Goal: Communication & Community: Answer question/provide support

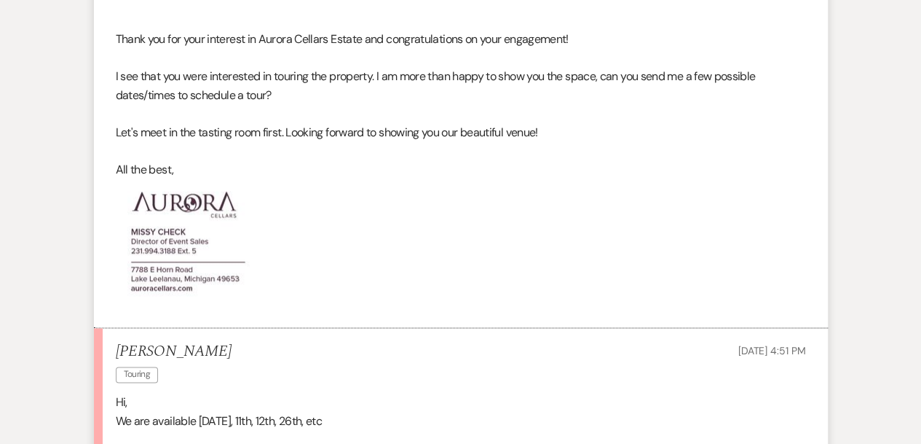
scroll to position [1062, 0]
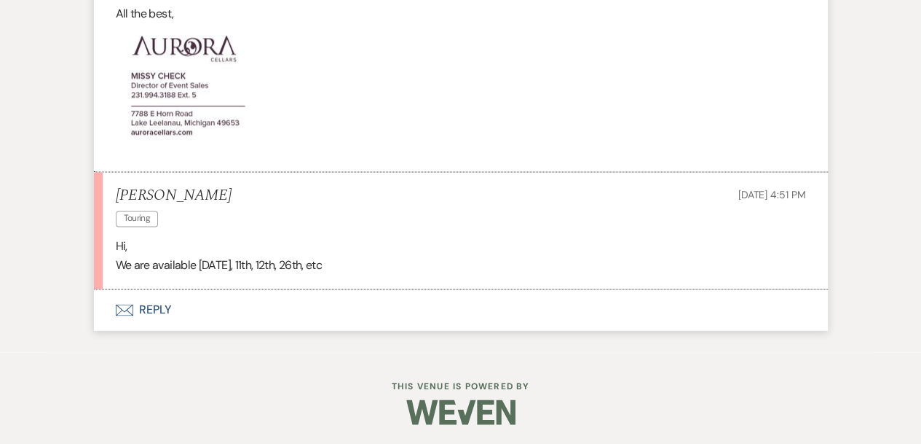
click at [159, 304] on button "Envelope Reply" at bounding box center [461, 309] width 734 height 41
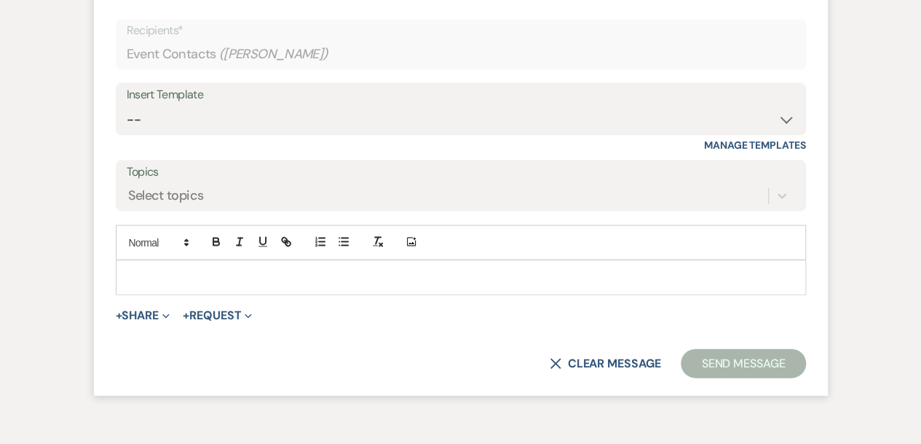
scroll to position [1394, 0]
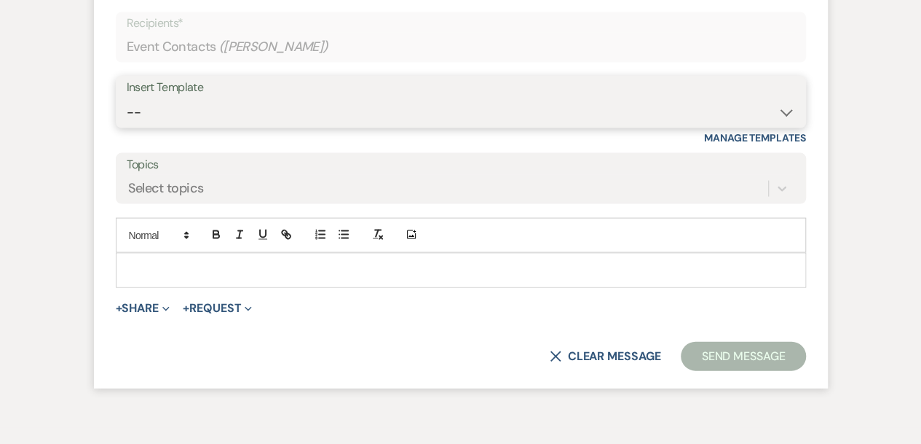
click at [182, 107] on select "-- Weven Planning Portal Introduction (Booked Events) Tour Request Response Fol…" at bounding box center [461, 112] width 669 height 28
select select "5850"
click at [127, 98] on select "-- Weven Planning Portal Introduction (Booked Events) Tour Request Response Fol…" at bounding box center [461, 112] width 669 height 28
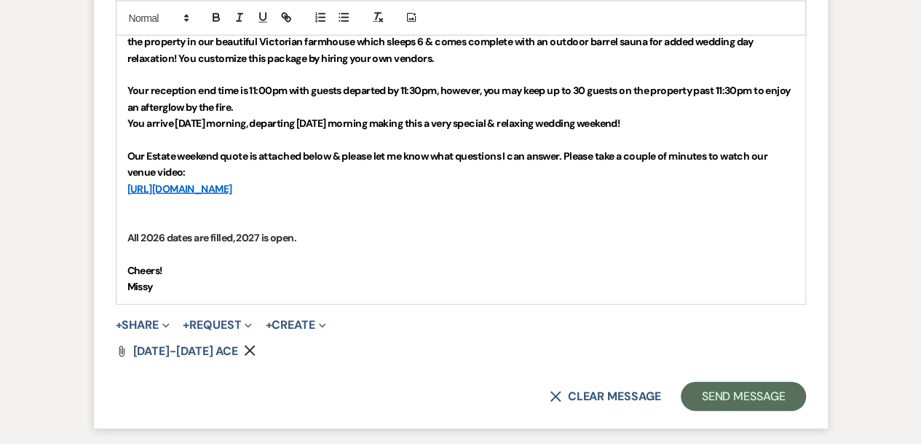
scroll to position [1738, 0]
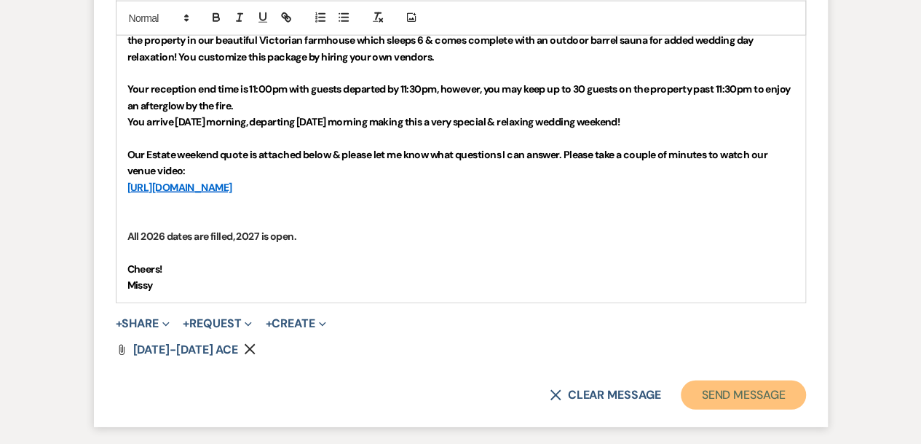
click at [762, 393] on button "Send Message" at bounding box center [743, 394] width 125 height 29
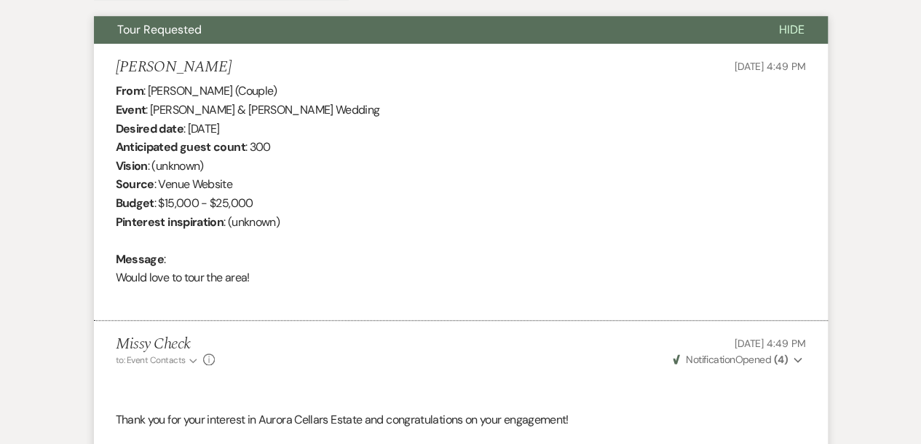
scroll to position [0, 0]
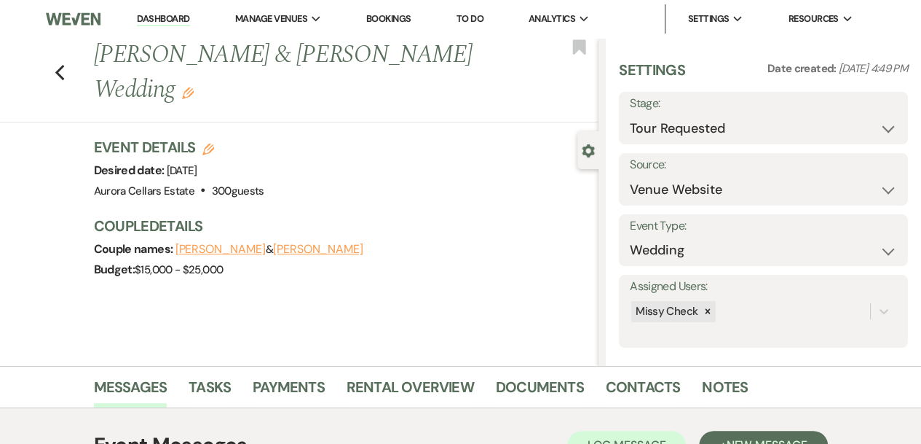
click at [182, 13] on link "Dashboard" at bounding box center [163, 19] width 52 height 14
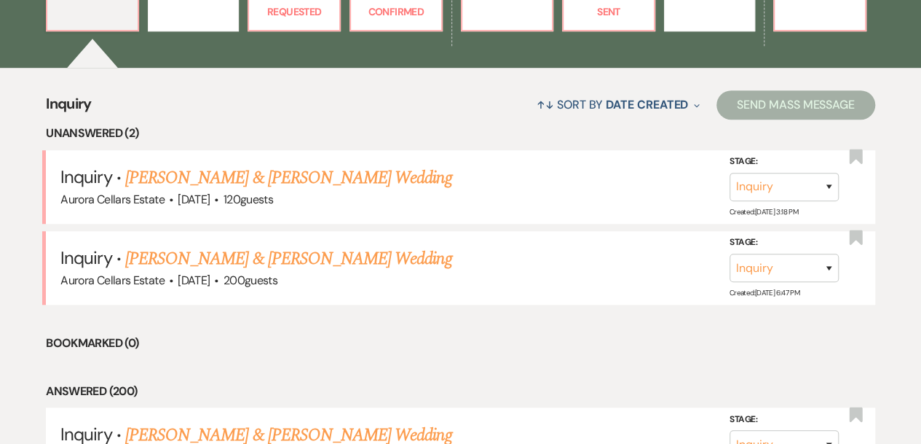
scroll to position [497, 0]
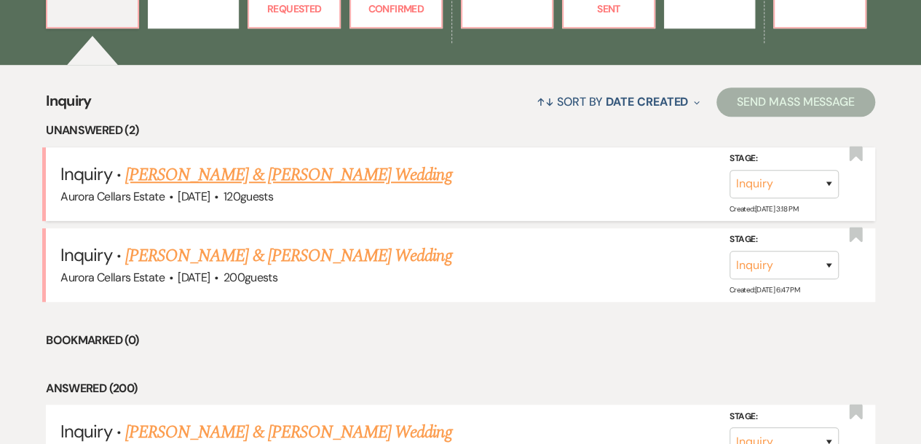
click at [338, 176] on link "Noah Evans & Haley Zywiczynski's Wedding" at bounding box center [288, 175] width 326 height 26
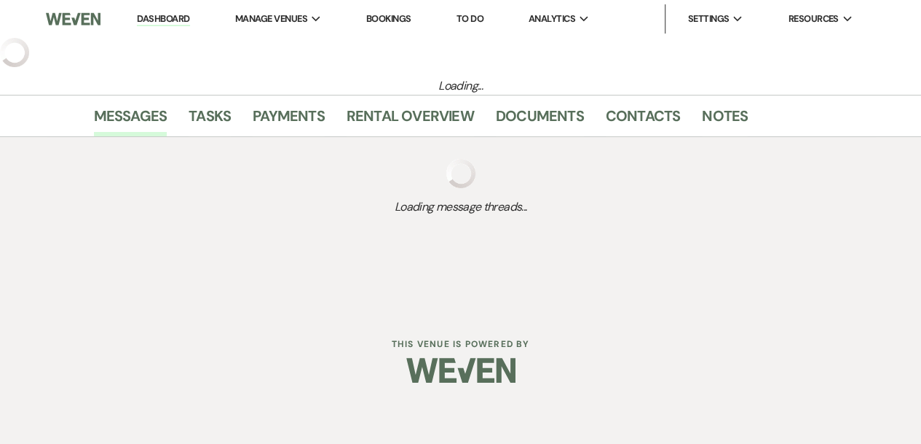
select select "5"
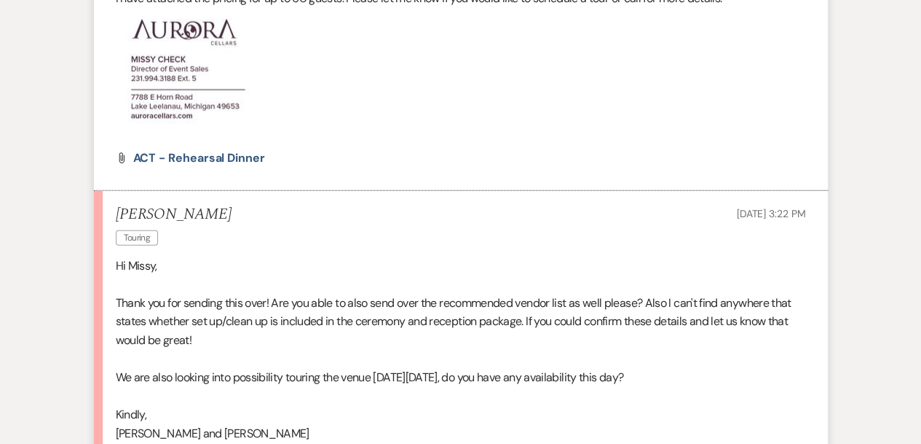
scroll to position [1868, 0]
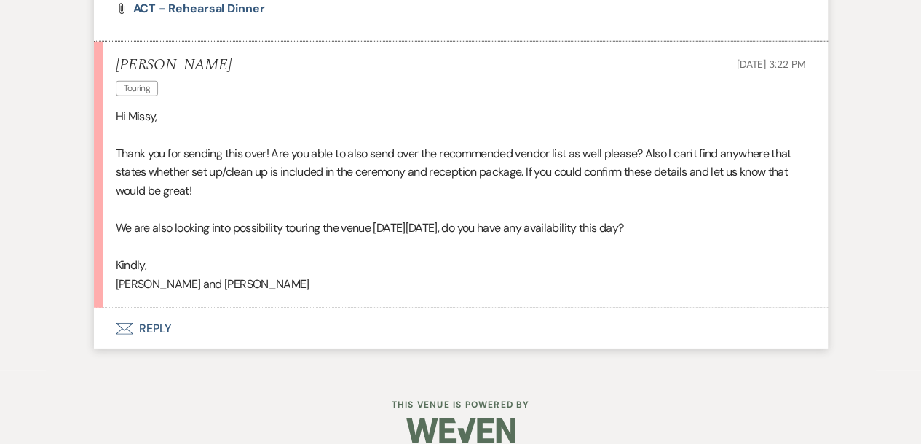
click at [154, 308] on button "Envelope Reply" at bounding box center [461, 328] width 734 height 41
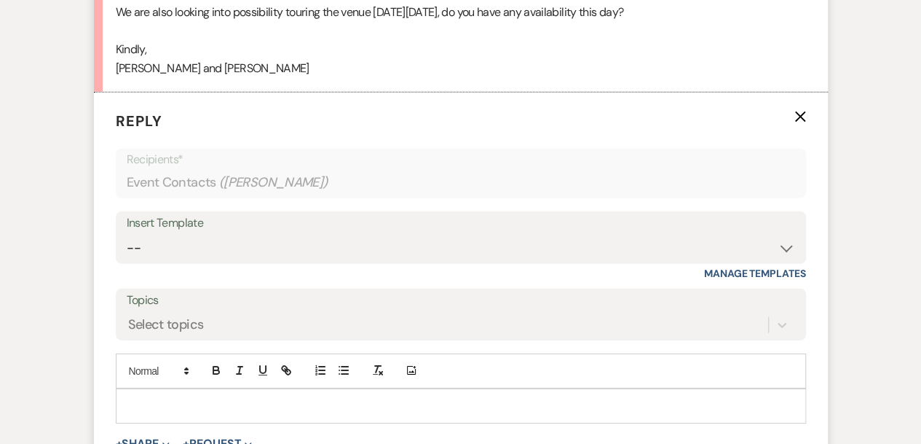
scroll to position [2246, 0]
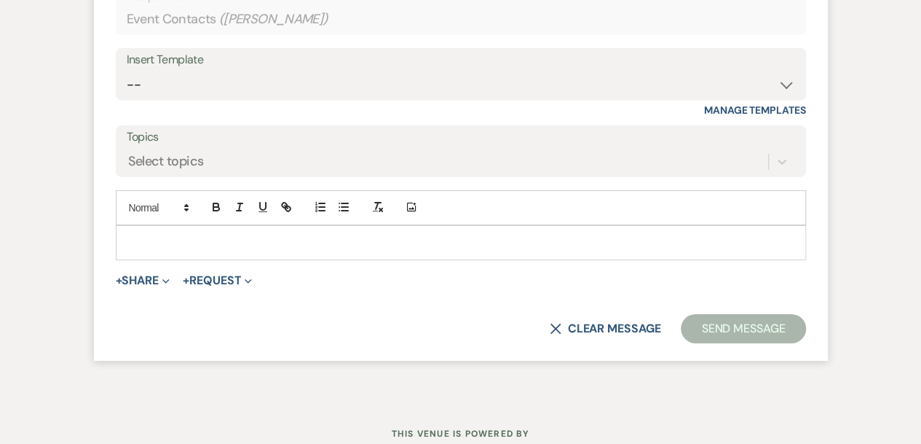
click at [141, 235] on p at bounding box center [460, 243] width 667 height 16
click at [151, 275] on button "+ Share Expand" at bounding box center [143, 281] width 55 height 12
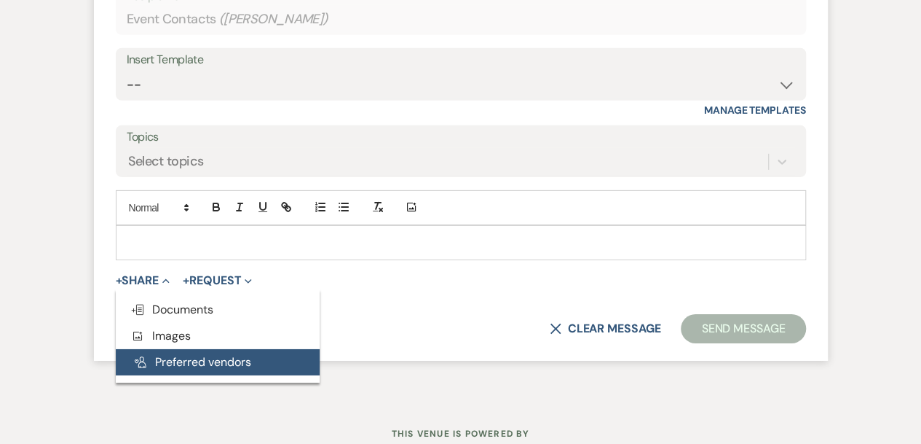
click at [175, 349] on button "Pref Vendors Preferred vendors" at bounding box center [218, 362] width 204 height 26
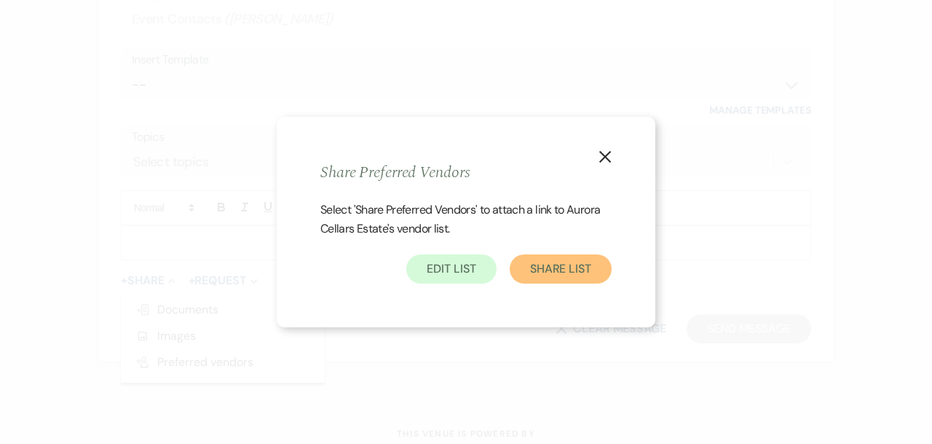
click at [545, 278] on button "Share List" at bounding box center [561, 268] width 102 height 29
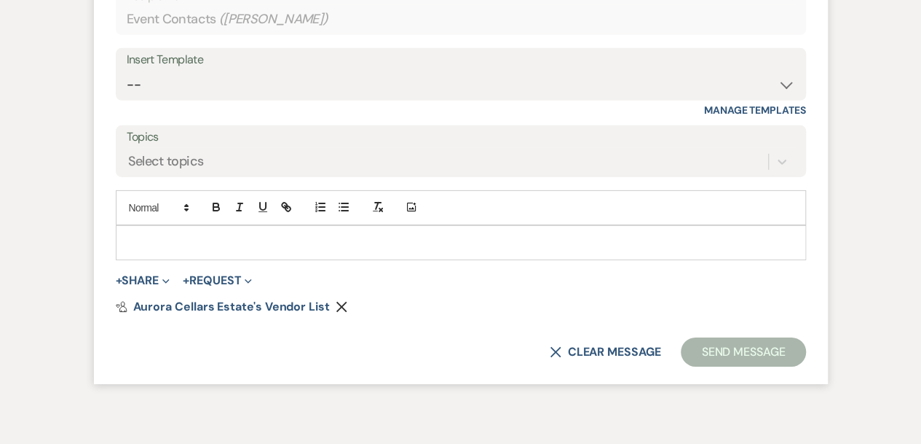
click at [164, 235] on p at bounding box center [460, 243] width 667 height 16
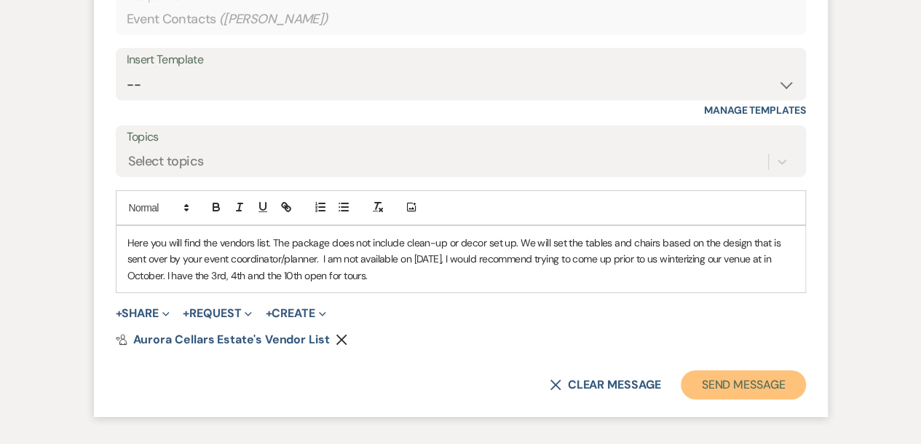
click at [731, 370] on button "Send Message" at bounding box center [743, 384] width 125 height 29
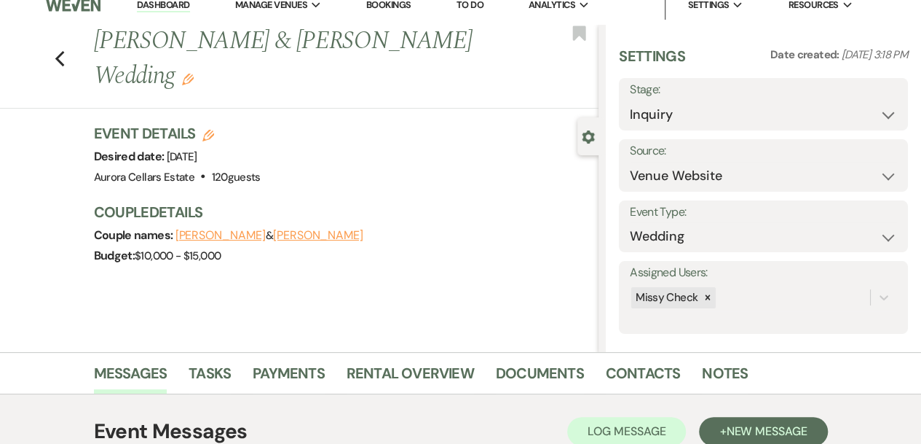
scroll to position [12, 0]
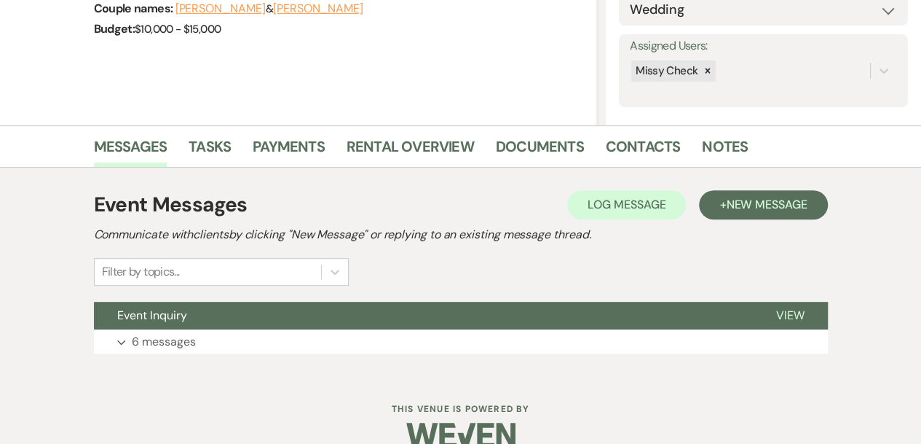
scroll to position [265, 0]
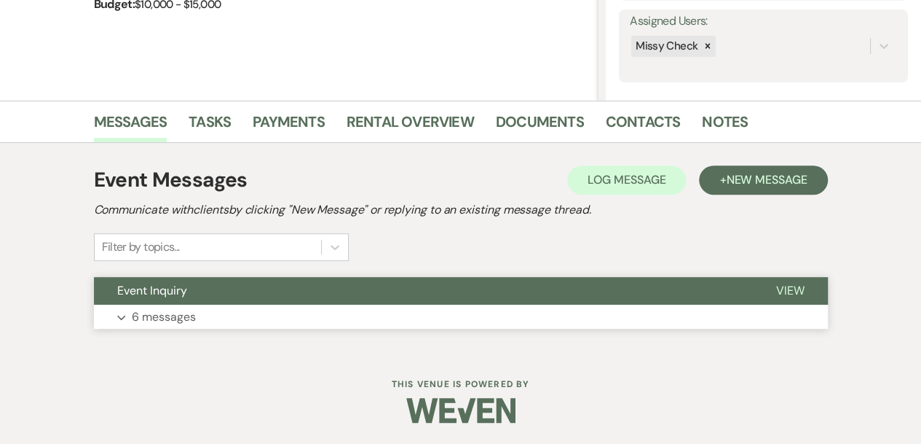
click at [446, 322] on button "Expand 6 messages" at bounding box center [461, 316] width 734 height 25
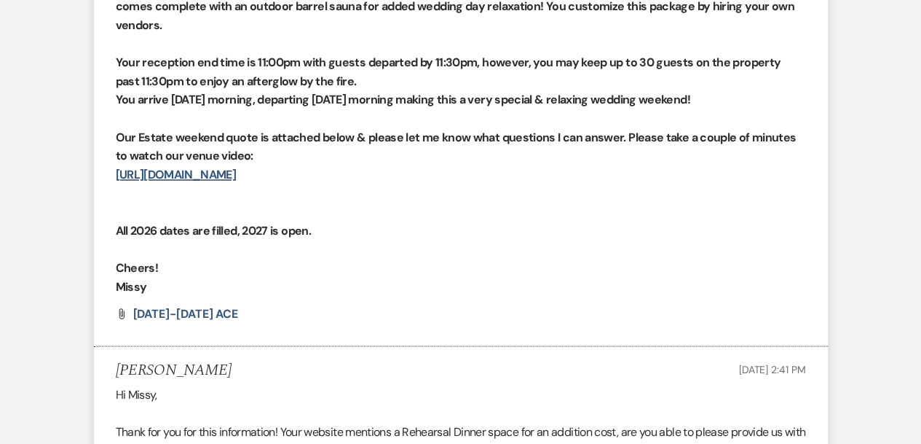
scroll to position [983, 0]
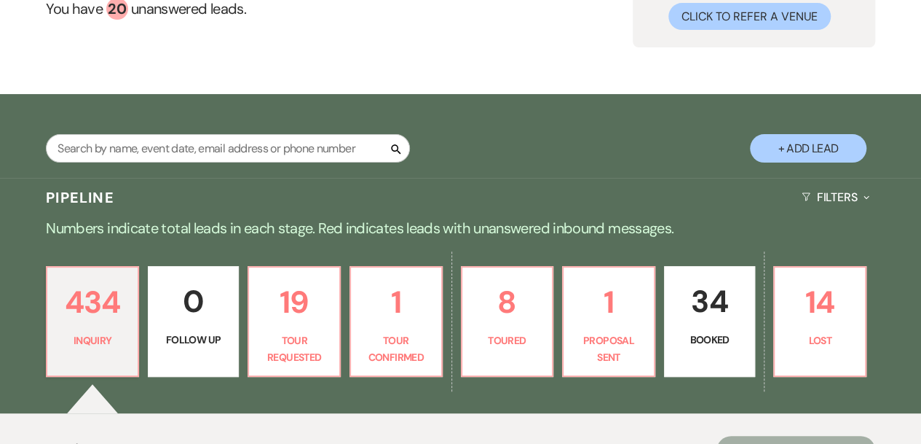
scroll to position [146, 0]
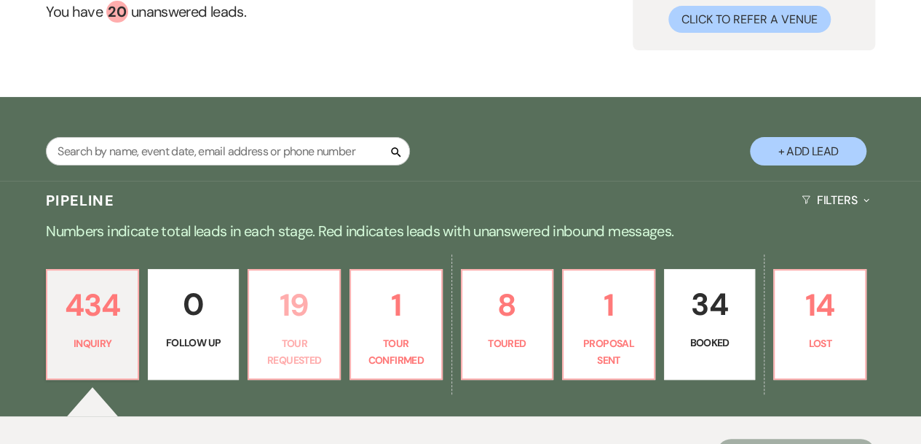
click at [287, 343] on p "Tour Requested" at bounding box center [294, 351] width 73 height 33
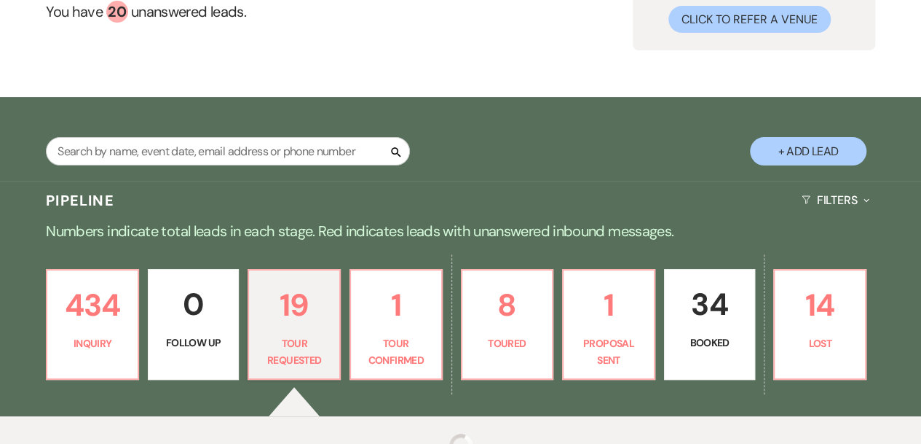
select select "2"
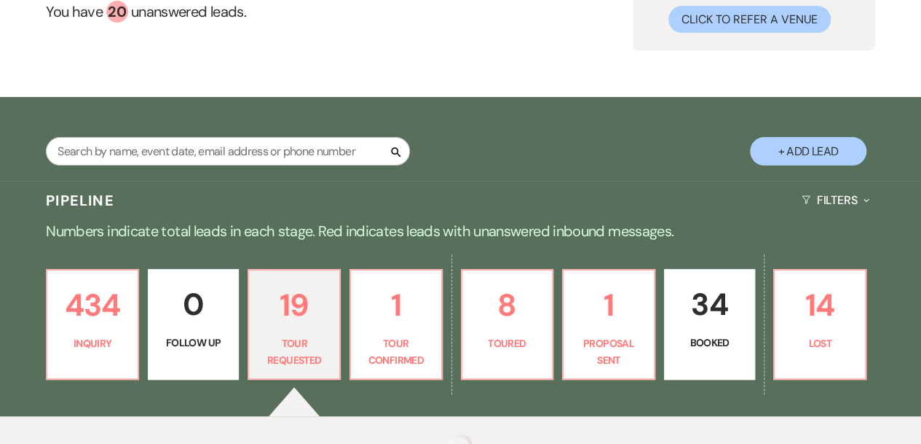
select select "2"
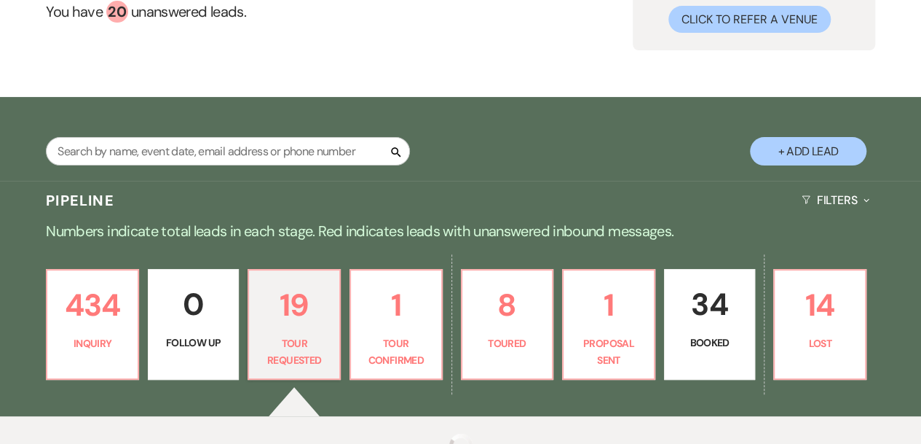
select select "2"
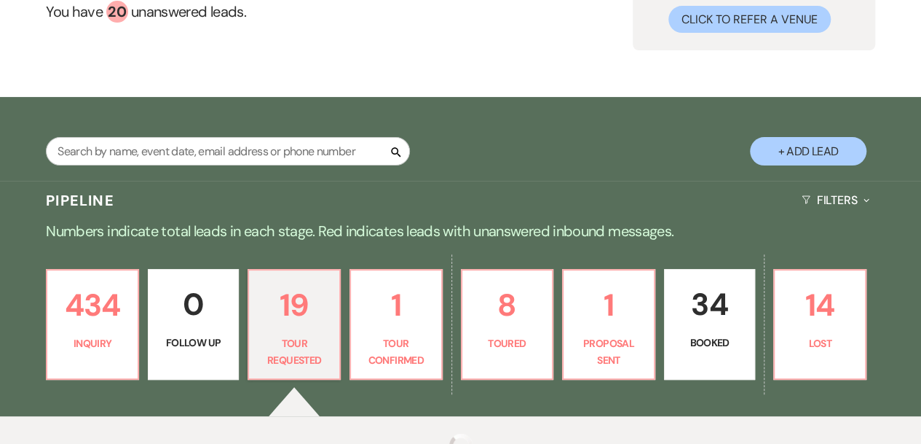
select select "2"
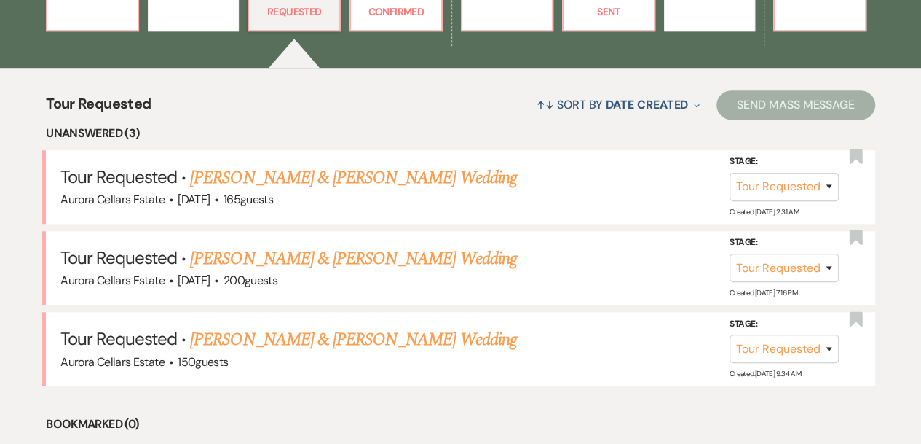
scroll to position [497, 0]
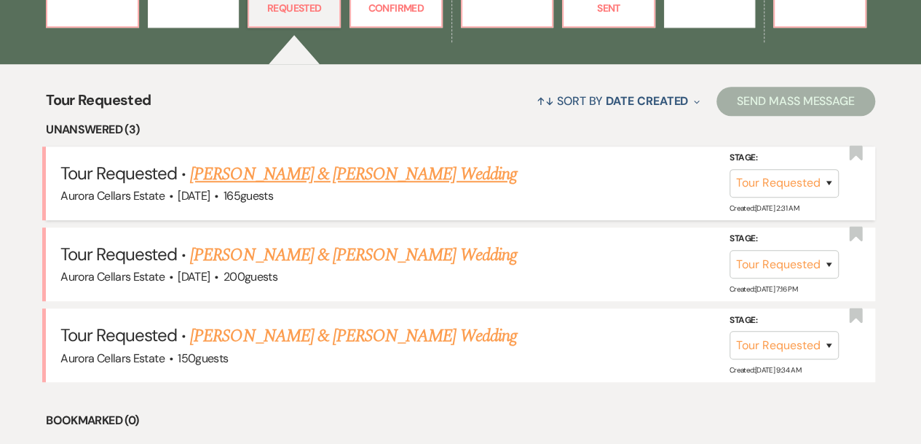
click at [379, 171] on link "Devin Vandermause & Hannah Pelfresne's Wedding" at bounding box center [353, 174] width 326 height 26
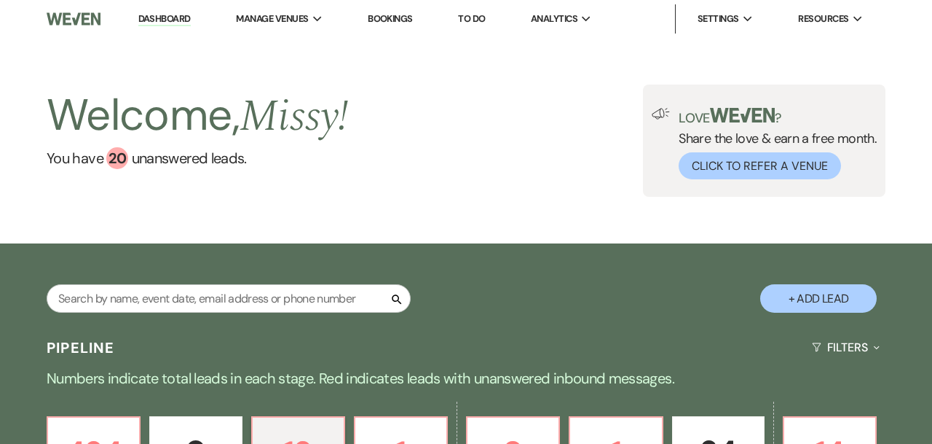
select select "2"
select select "5"
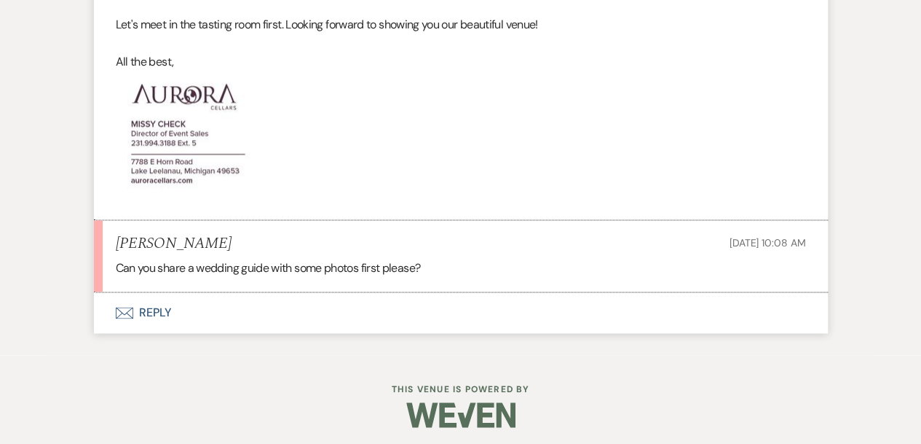
scroll to position [1013, 0]
click at [160, 310] on button "Envelope Reply" at bounding box center [461, 313] width 734 height 41
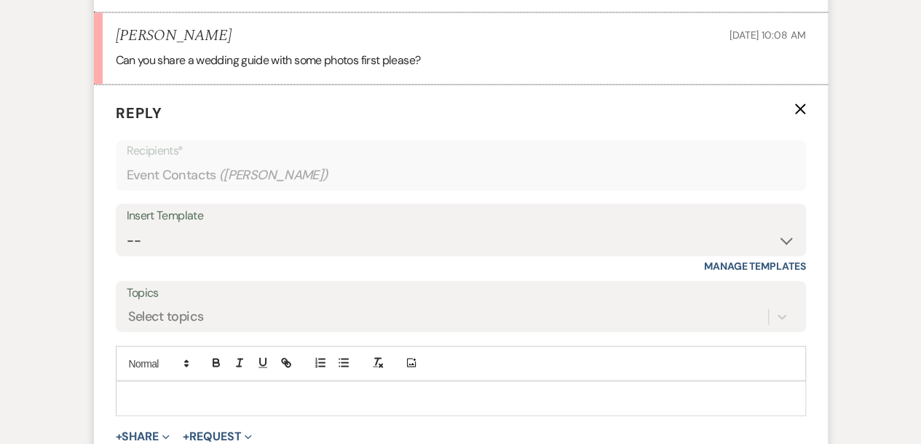
scroll to position [1233, 0]
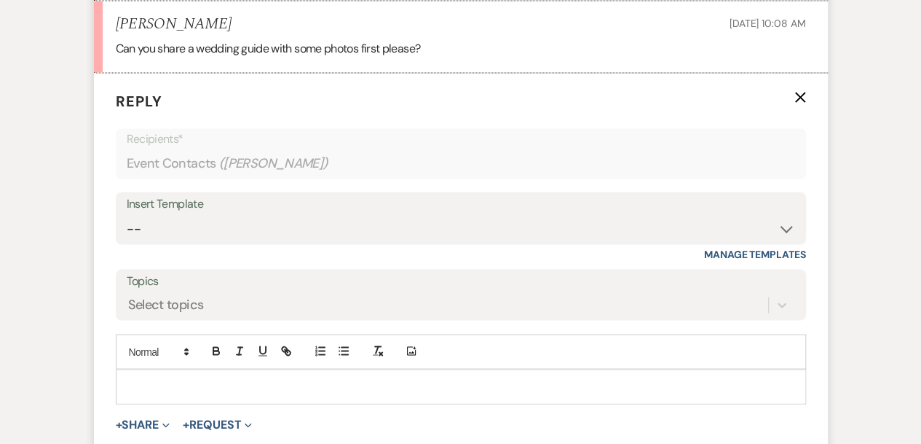
click at [174, 197] on div "Insert Template" at bounding box center [461, 203] width 669 height 21
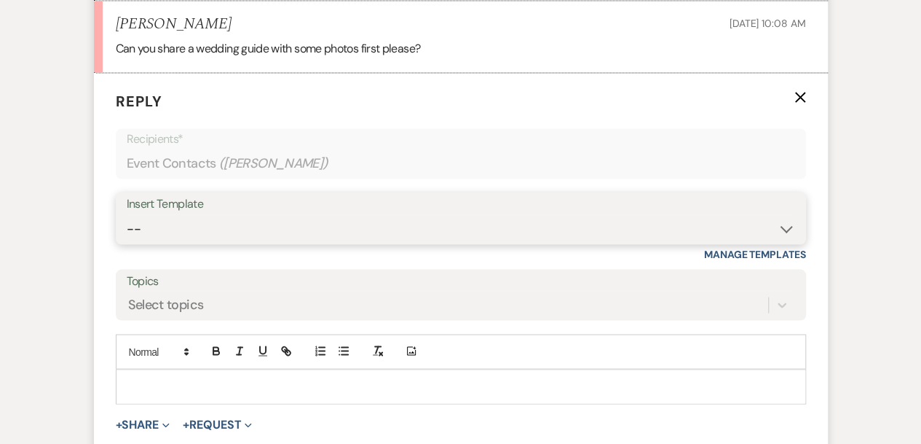
click at [785, 227] on select "-- Weven Planning Portal Introduction (Booked Events) Tour Request Response Fol…" at bounding box center [461, 228] width 669 height 28
select select "5850"
click at [127, 214] on select "-- Weven Planning Portal Introduction (Booked Events) Tour Request Response Fol…" at bounding box center [461, 228] width 669 height 28
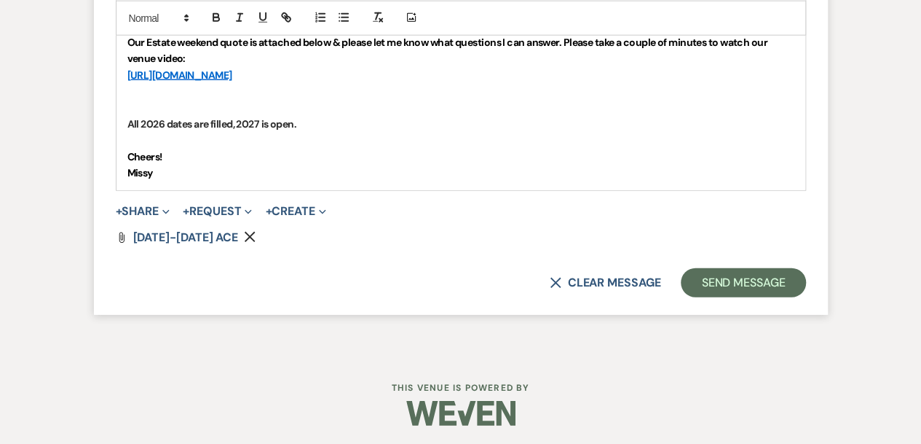
scroll to position [1804, 0]
click at [727, 286] on button "Send Message" at bounding box center [743, 283] width 125 height 29
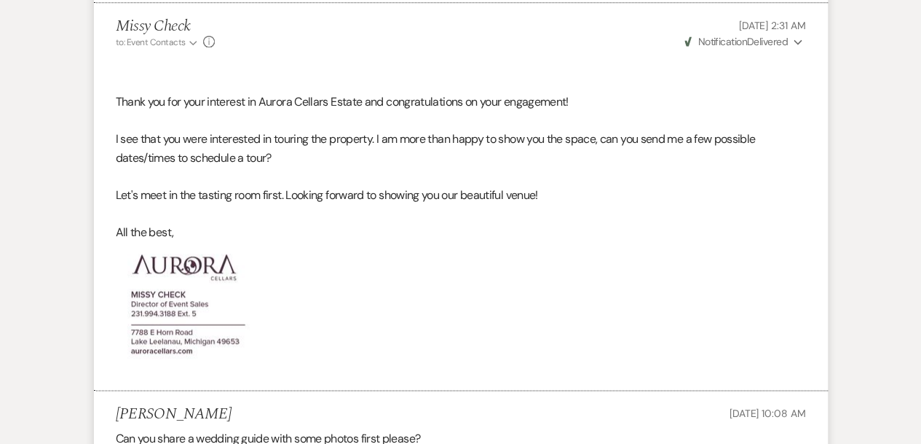
scroll to position [839, 0]
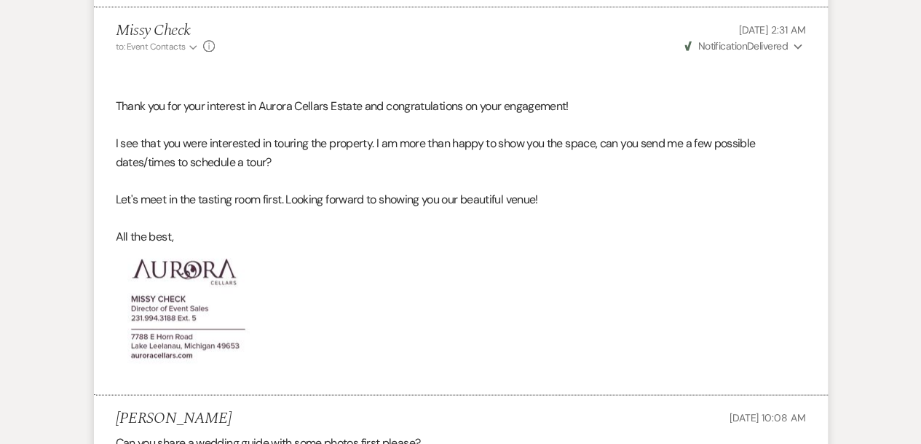
select select "2"
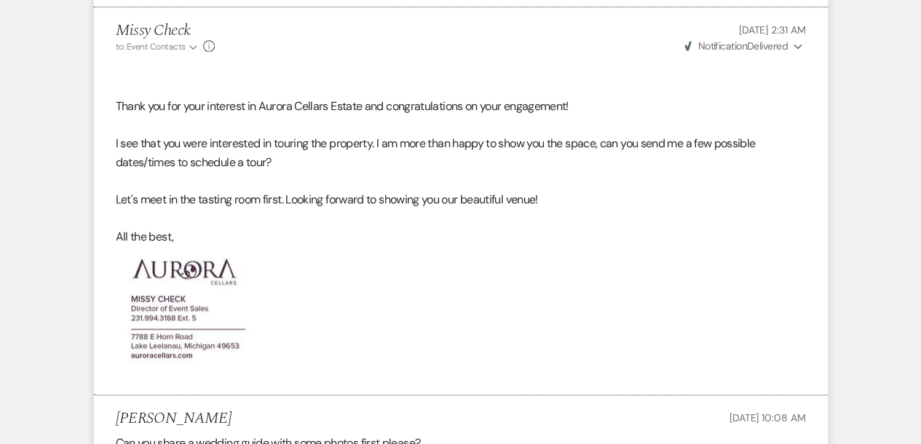
select select "2"
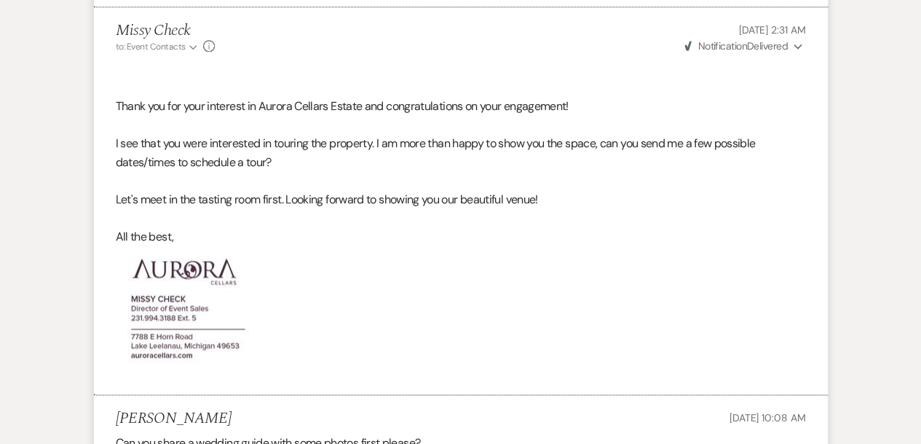
select select "2"
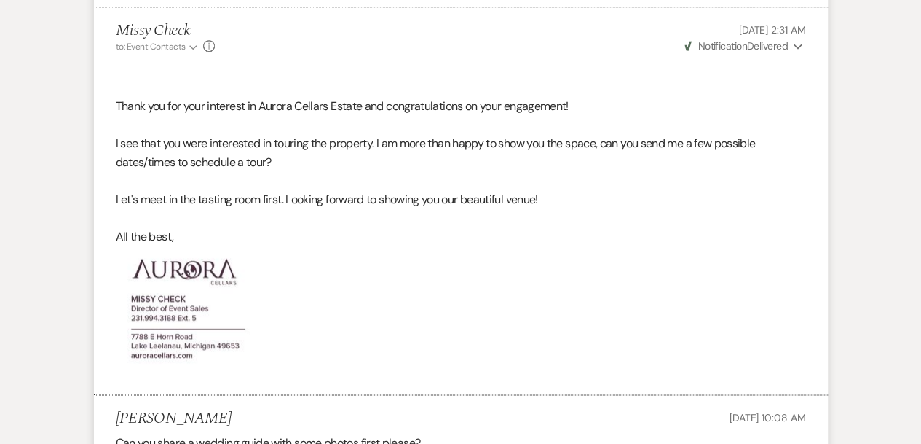
select select "2"
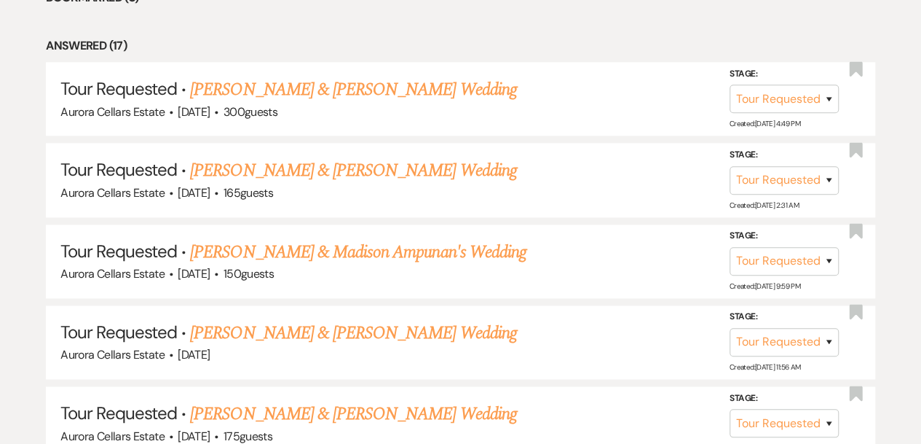
scroll to position [497, 0]
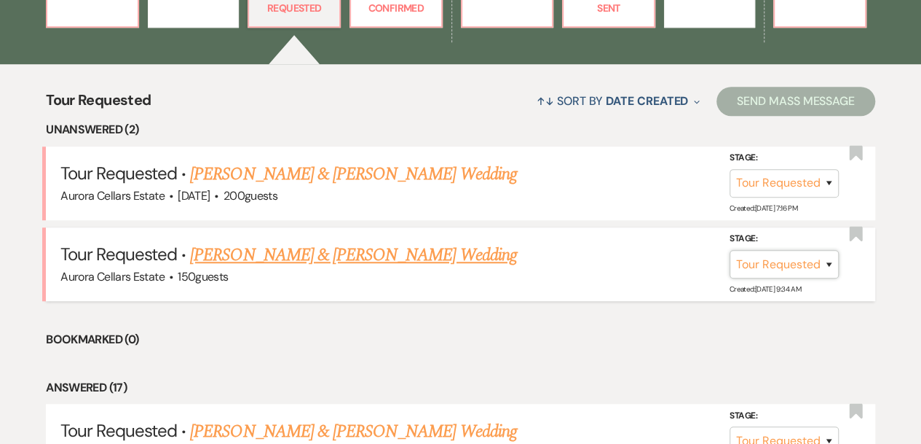
click at [828, 264] on select "Inquiry Follow Up Tour Requested Tour Confirmed Toured Proposal Sent Booked Lost" at bounding box center [784, 264] width 109 height 28
select select "5"
click at [730, 250] on select "Inquiry Follow Up Tour Requested Tour Confirmed Toured Proposal Sent Booked Lost" at bounding box center [784, 264] width 109 height 28
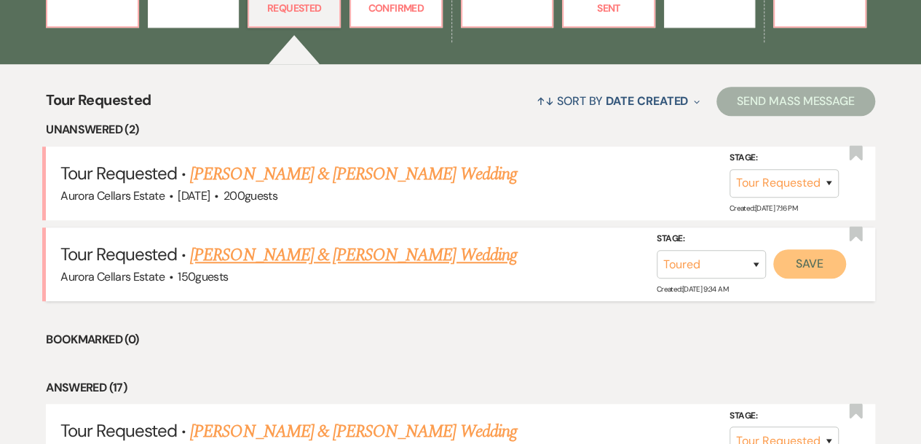
click at [801, 262] on button "Save" at bounding box center [810, 263] width 73 height 29
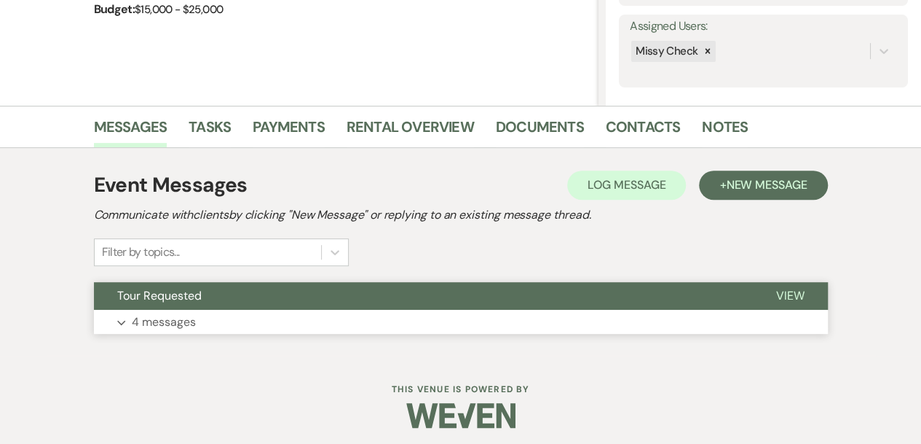
click at [364, 327] on button "Expand 4 messages" at bounding box center [461, 322] width 734 height 25
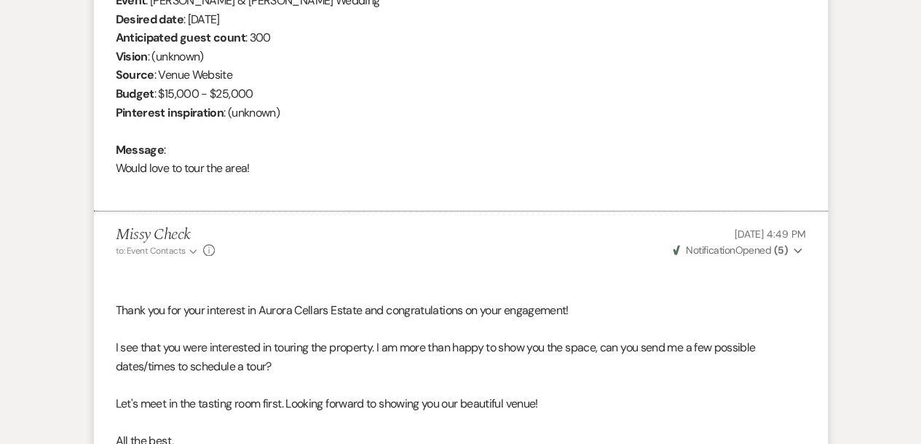
scroll to position [626, 0]
